Goal: Find specific page/section: Find specific page/section

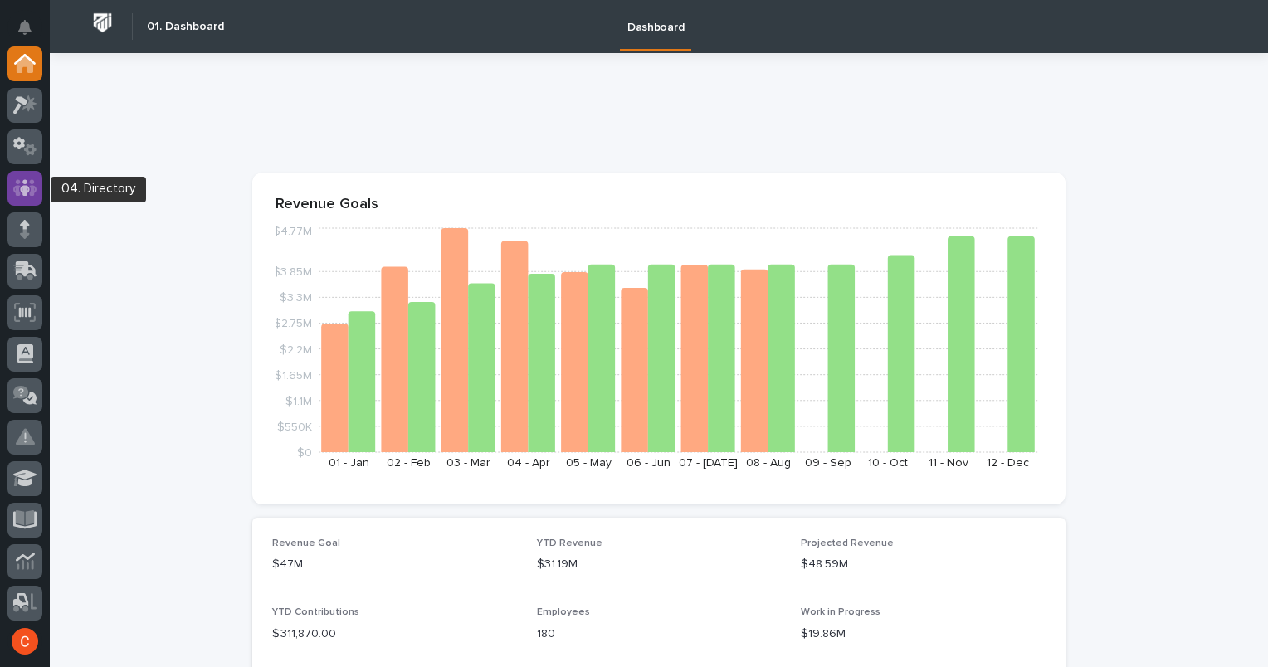
click at [34, 185] on icon at bounding box center [25, 187] width 24 height 19
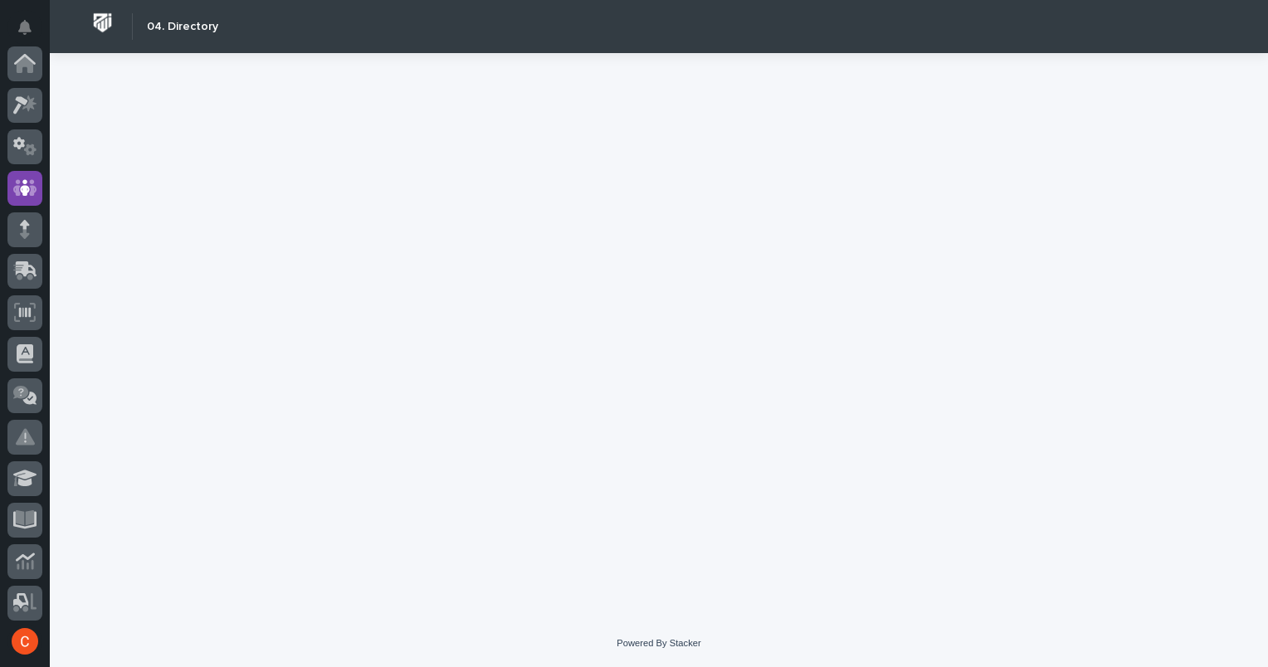
scroll to position [124, 0]
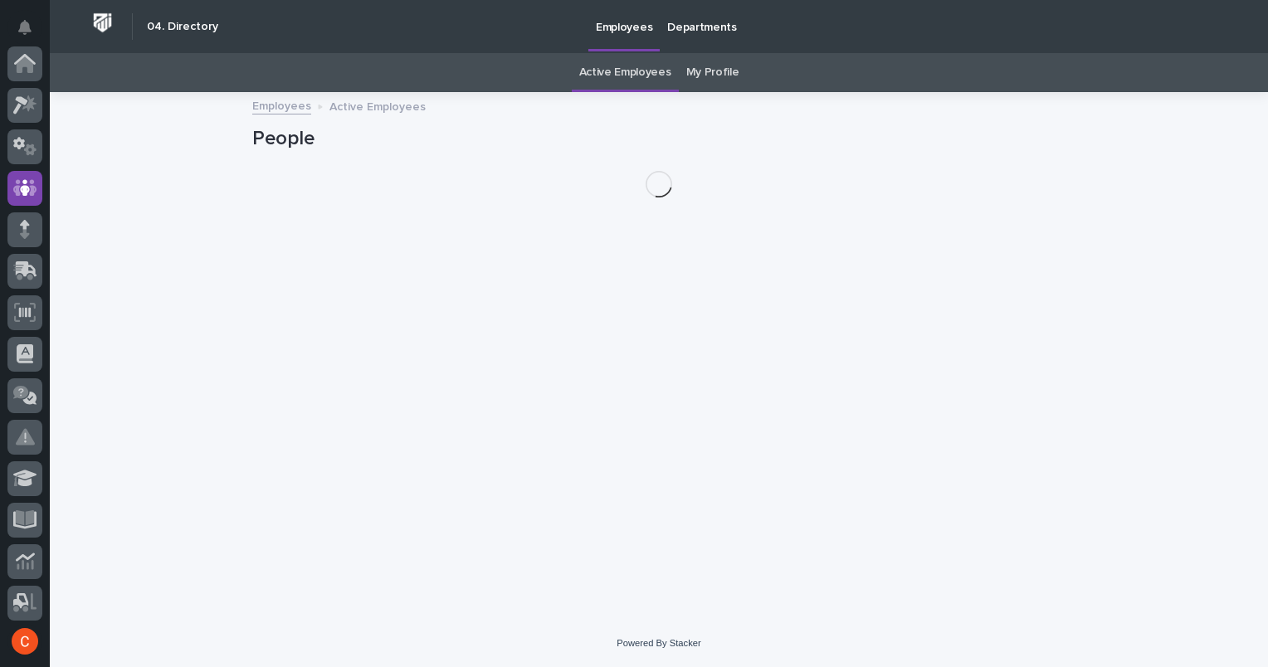
scroll to position [124, 0]
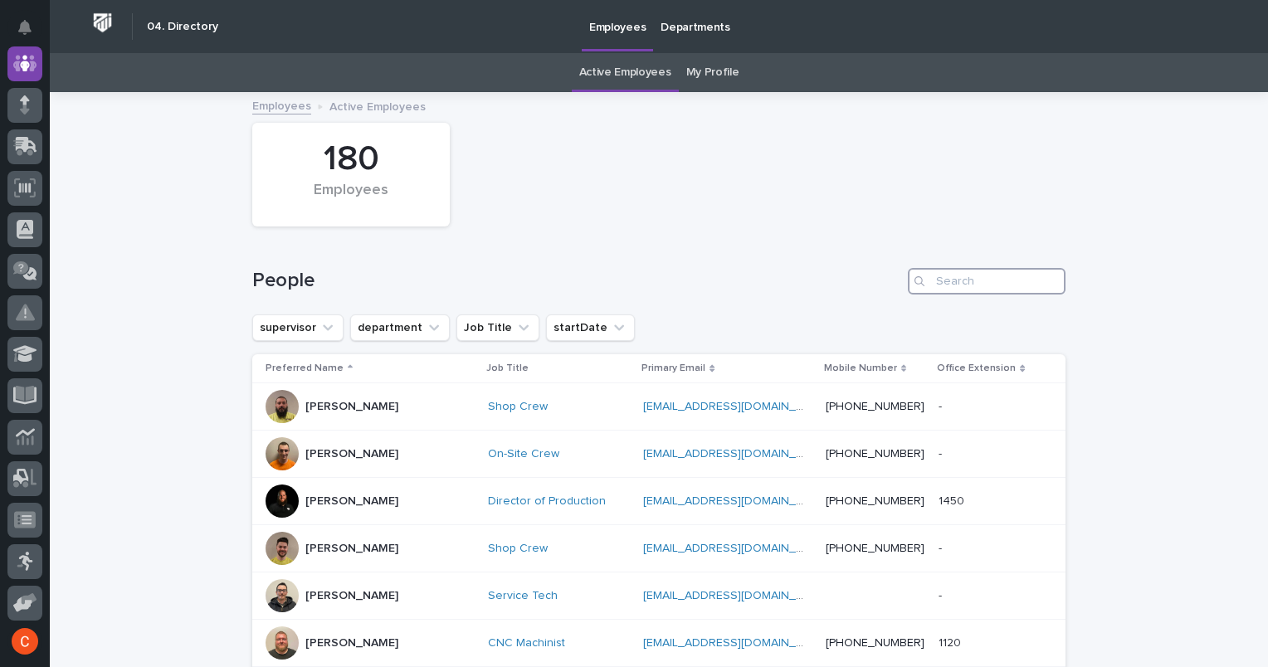
click at [959, 275] on input "Search" at bounding box center [987, 281] width 158 height 27
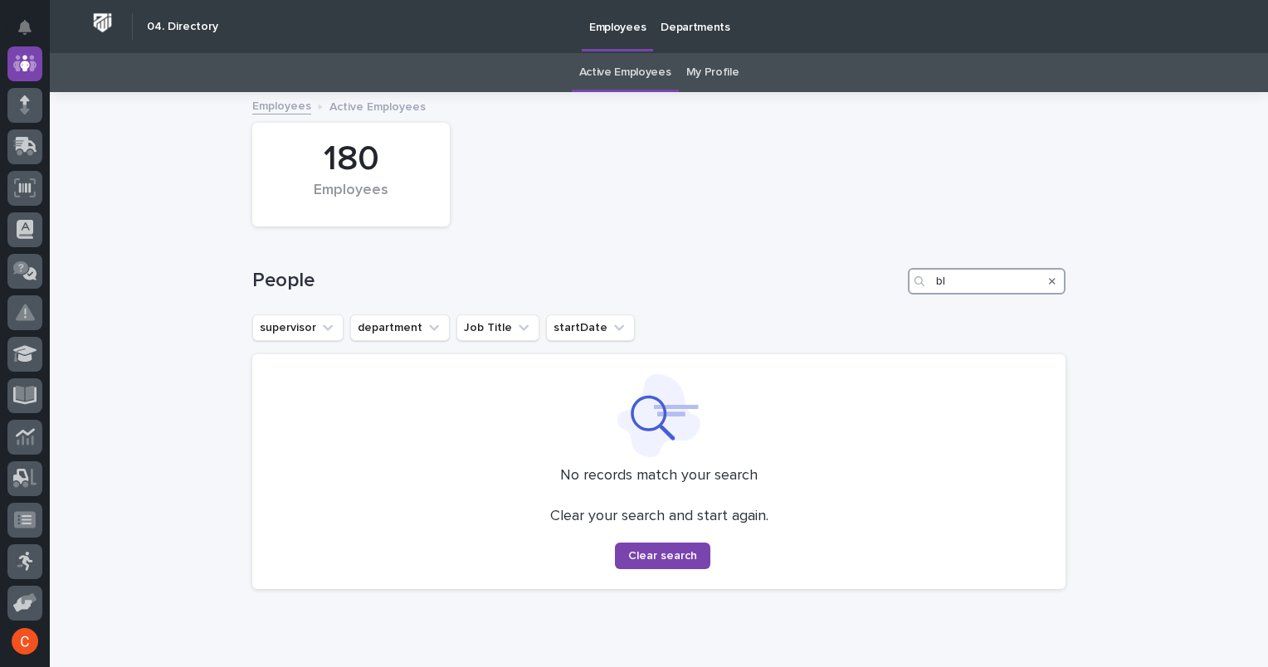
type input "b"
type input "B"
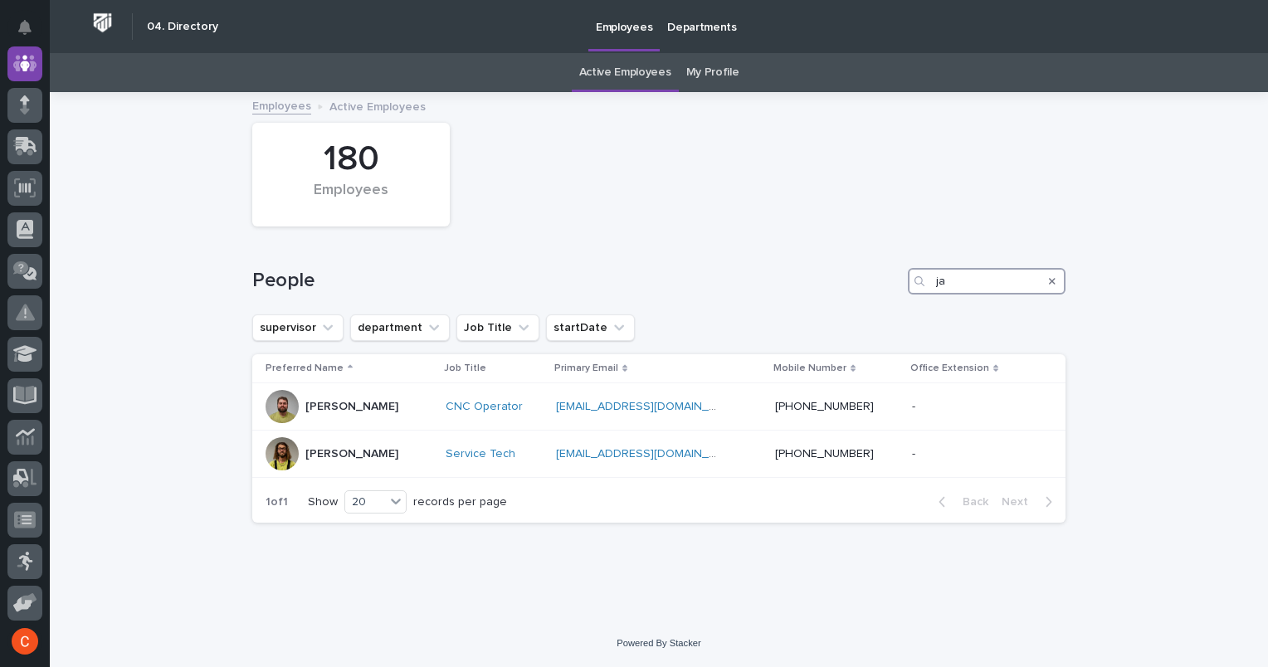
type input "j"
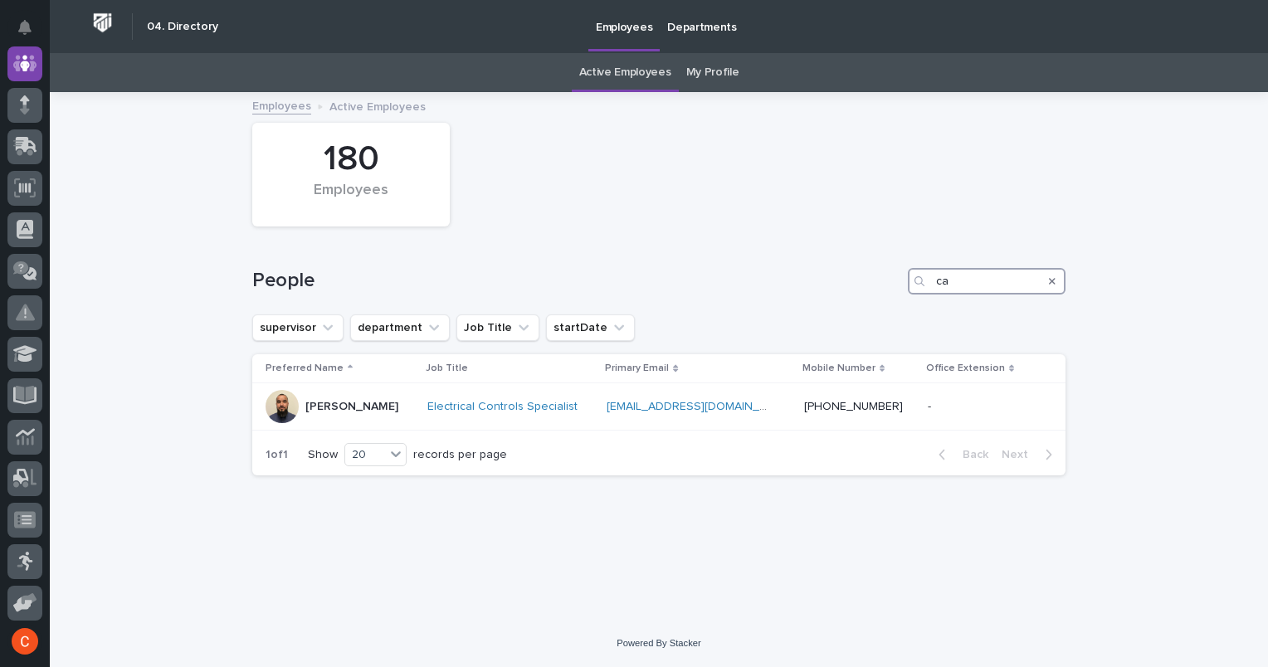
type input "c"
